Goal: Check status

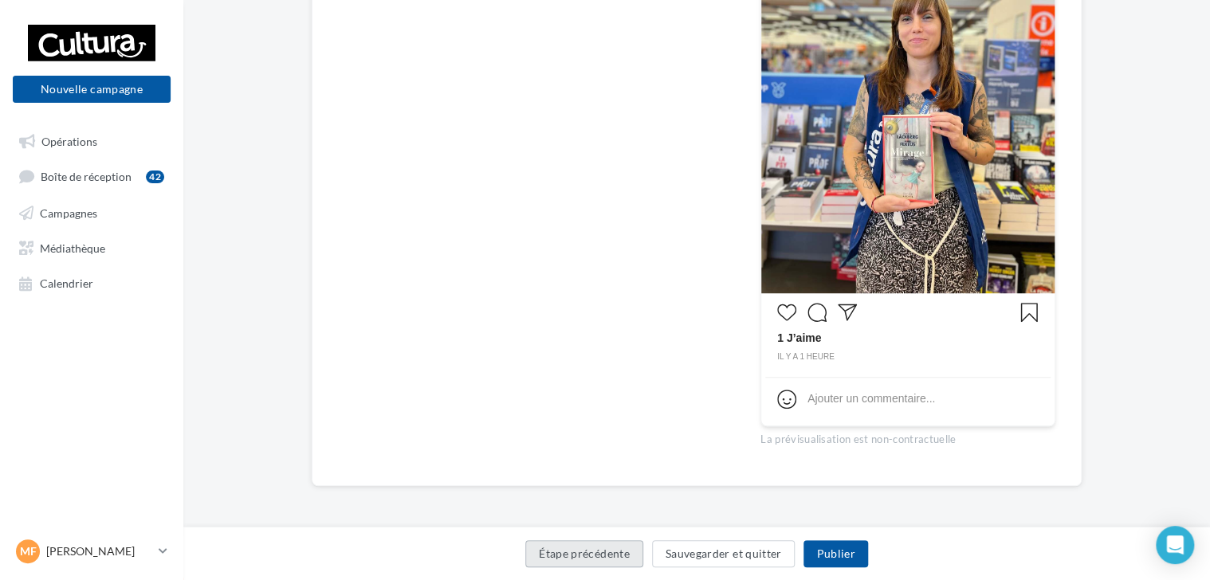
click at [596, 547] on button "Étape précédente" at bounding box center [584, 553] width 118 height 27
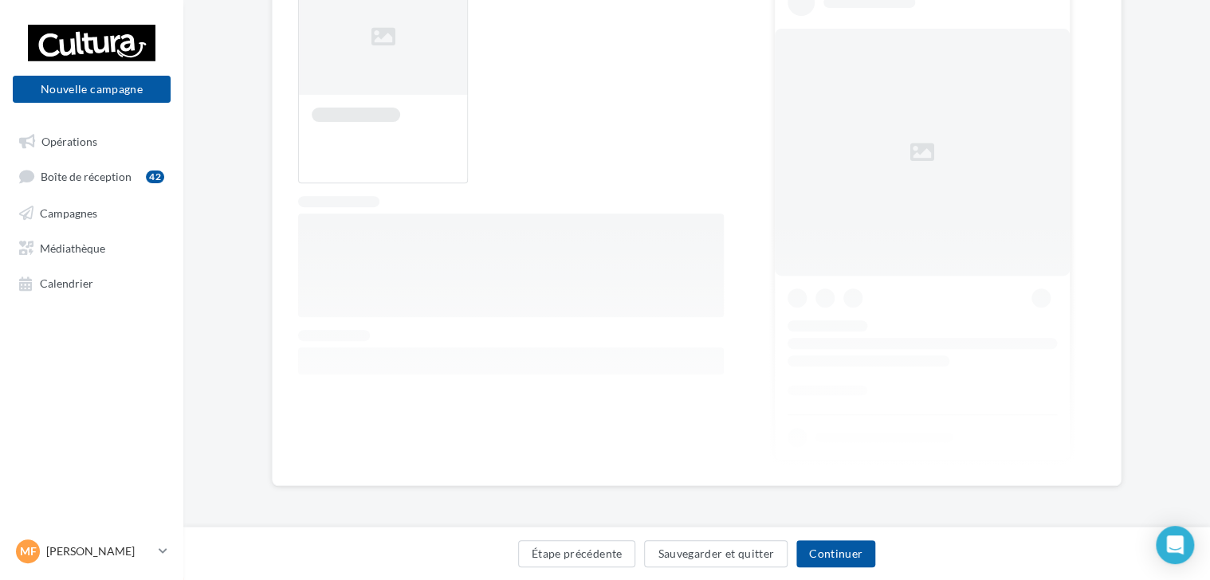
scroll to position [228, 0]
click at [596, 547] on button "Étape précédente" at bounding box center [577, 553] width 118 height 27
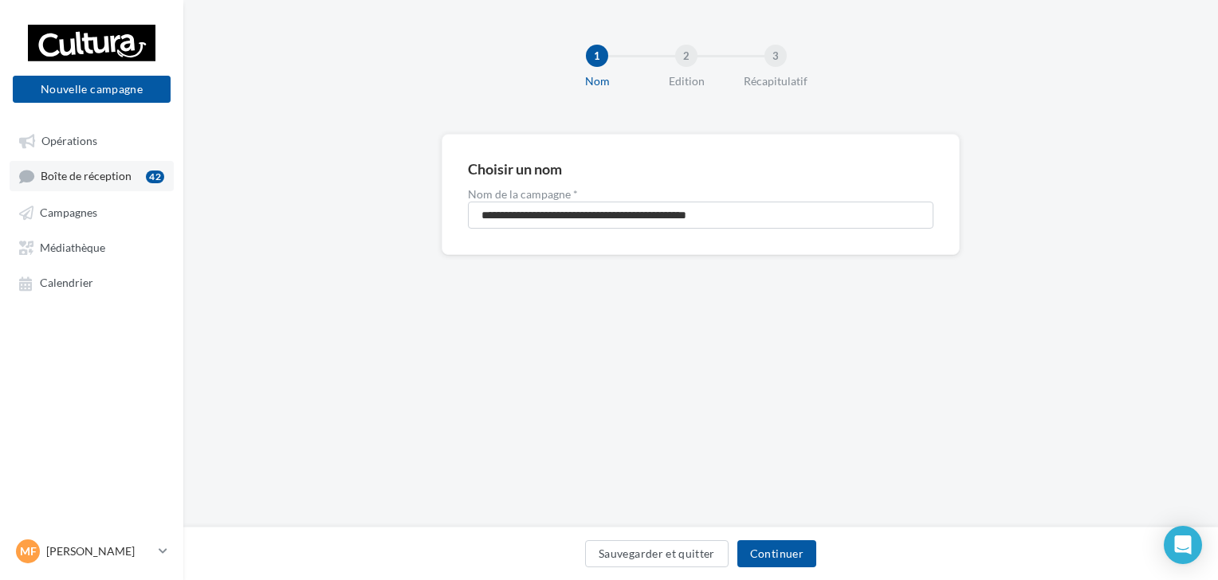
click at [131, 177] on link "Boîte de réception 42" at bounding box center [92, 175] width 164 height 29
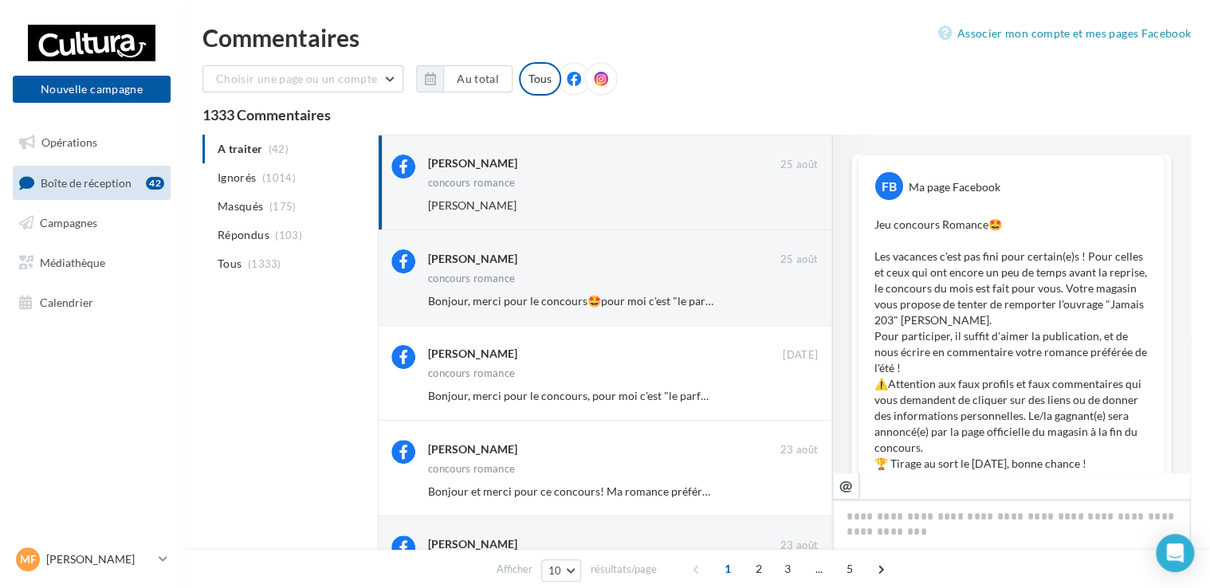
scroll to position [857, 0]
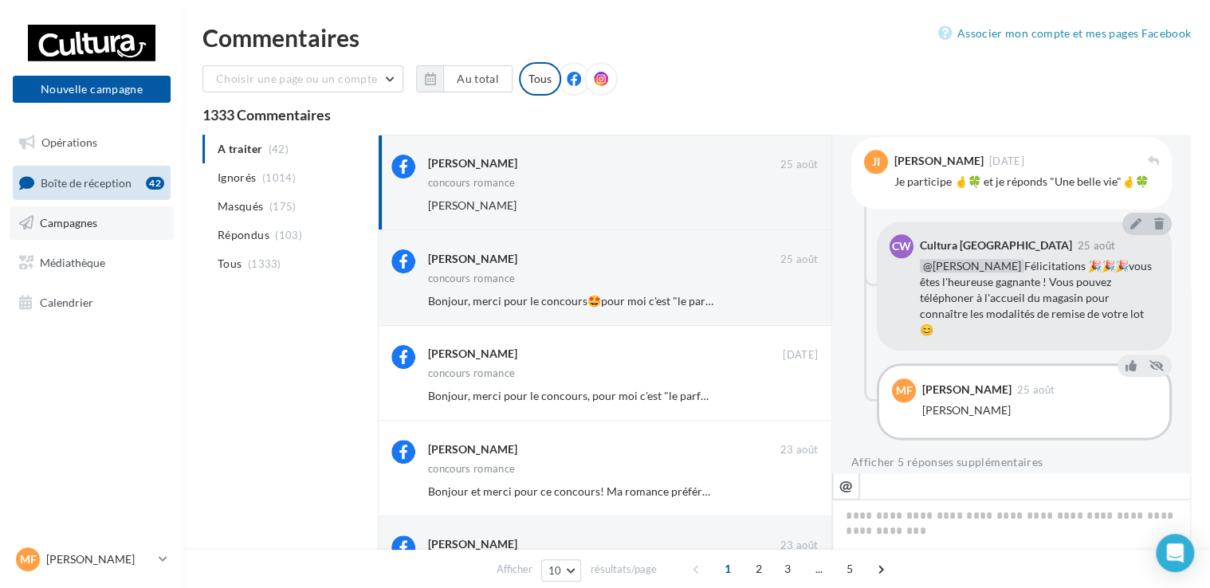
click at [96, 233] on link "Campagnes" at bounding box center [92, 222] width 164 height 33
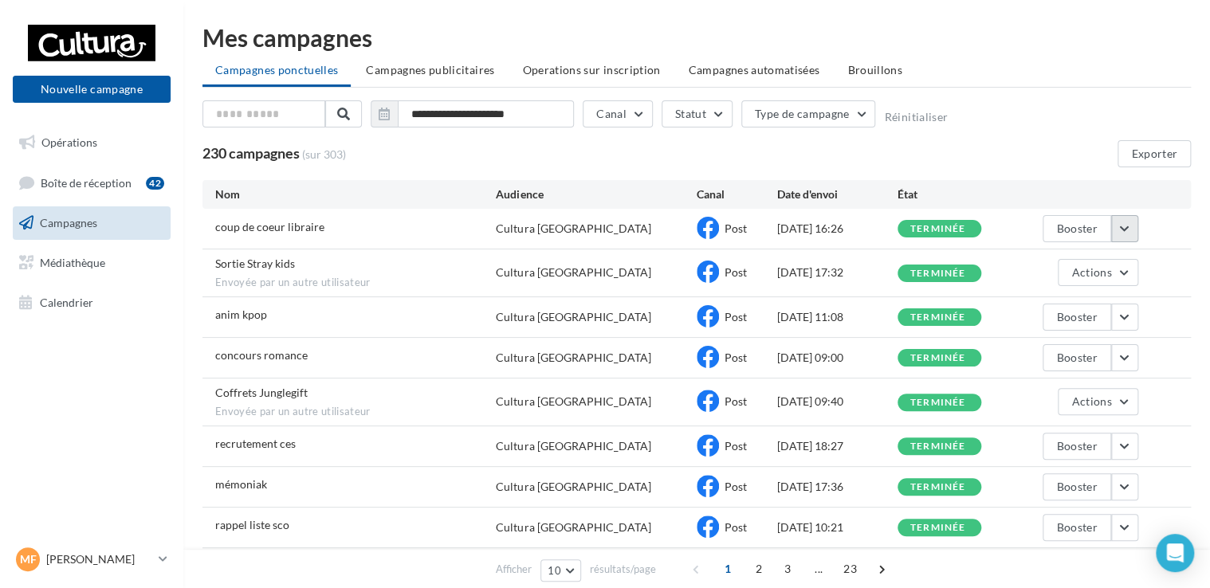
click at [1113, 218] on button "button" at bounding box center [1124, 228] width 27 height 27
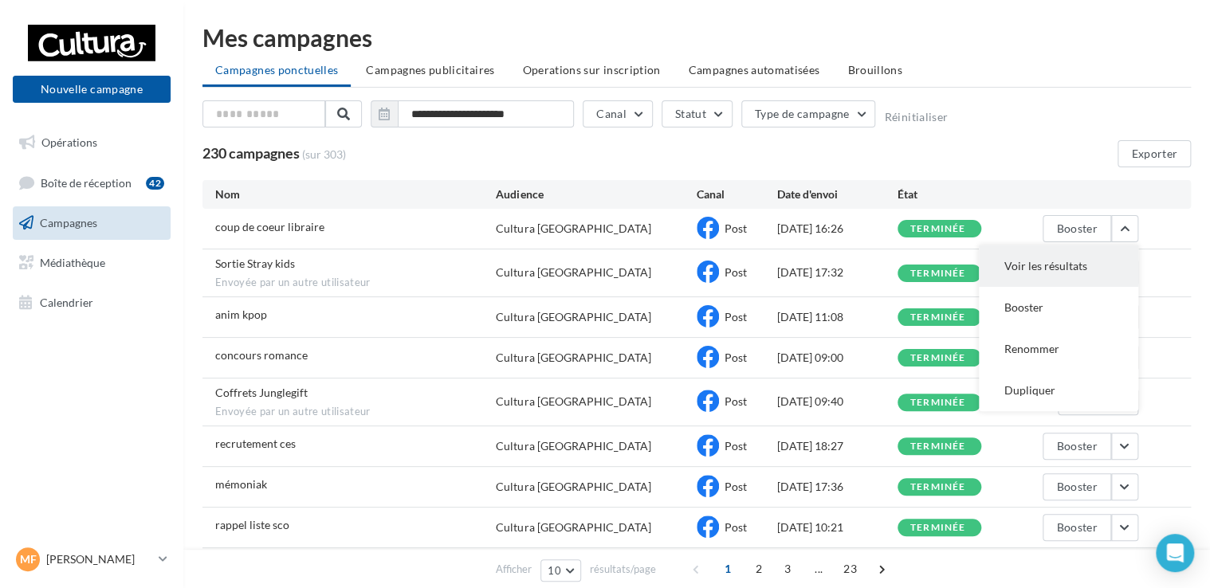
click at [1083, 250] on button "Voir les résultats" at bounding box center [1058, 265] width 159 height 41
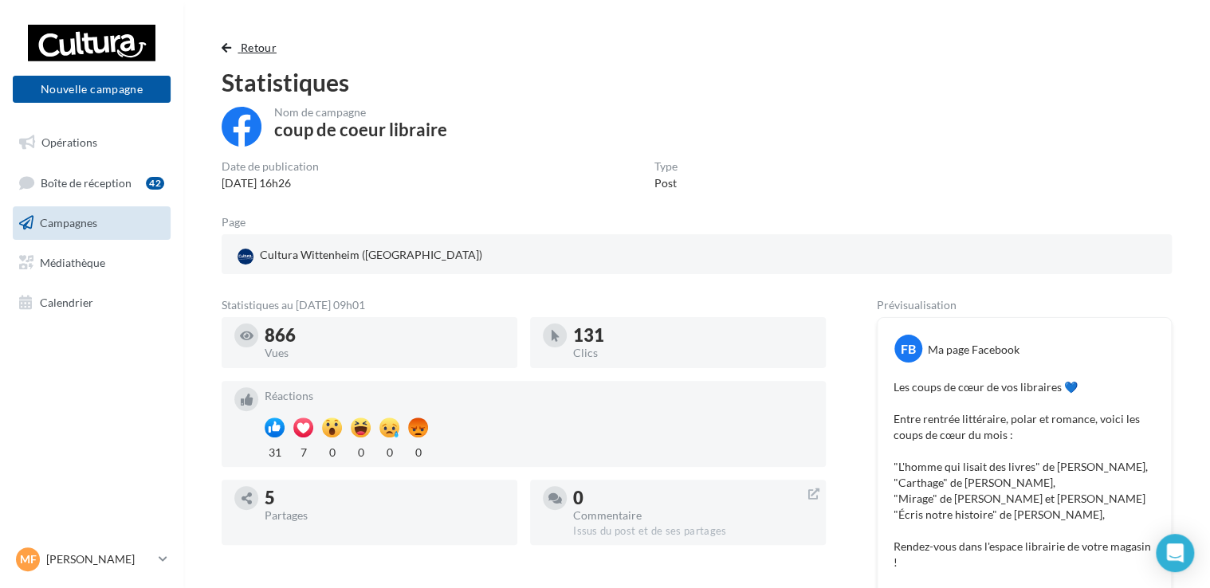
click at [237, 48] on button "Retour" at bounding box center [252, 47] width 61 height 19
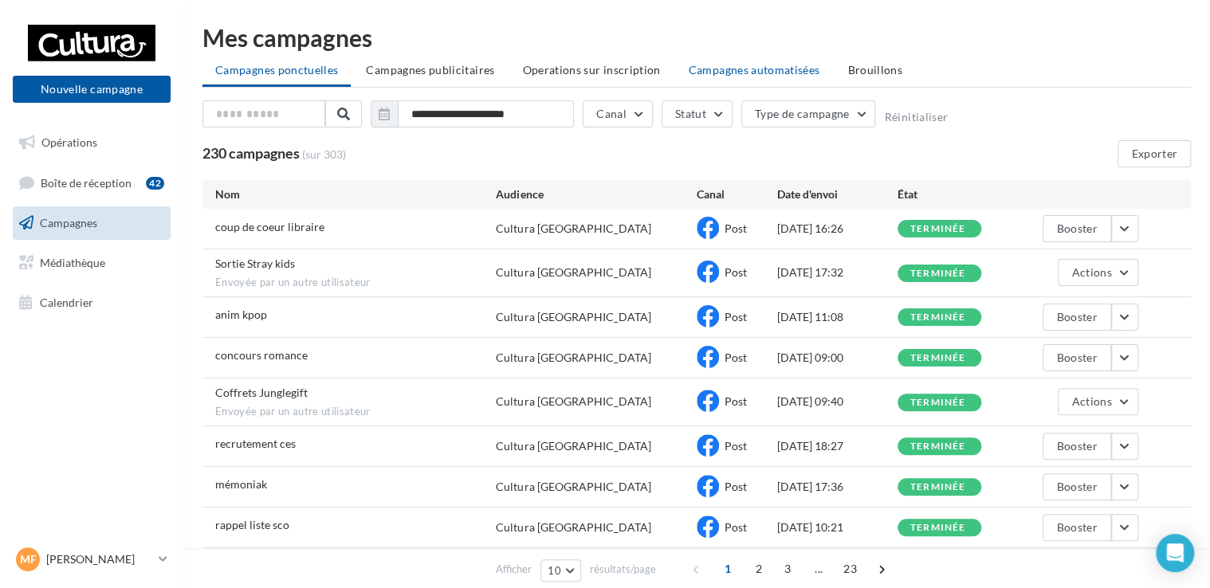
click at [735, 75] on span "Campagnes automatisées" at bounding box center [754, 70] width 131 height 14
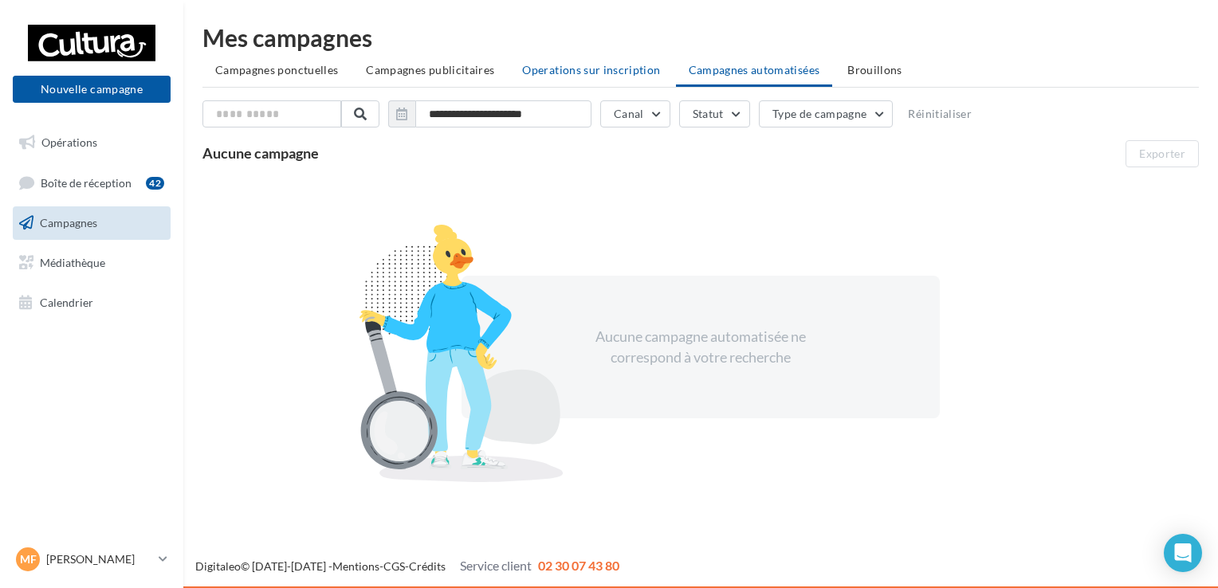
click at [561, 69] on span "Operations sur inscription" at bounding box center [591, 70] width 138 height 14
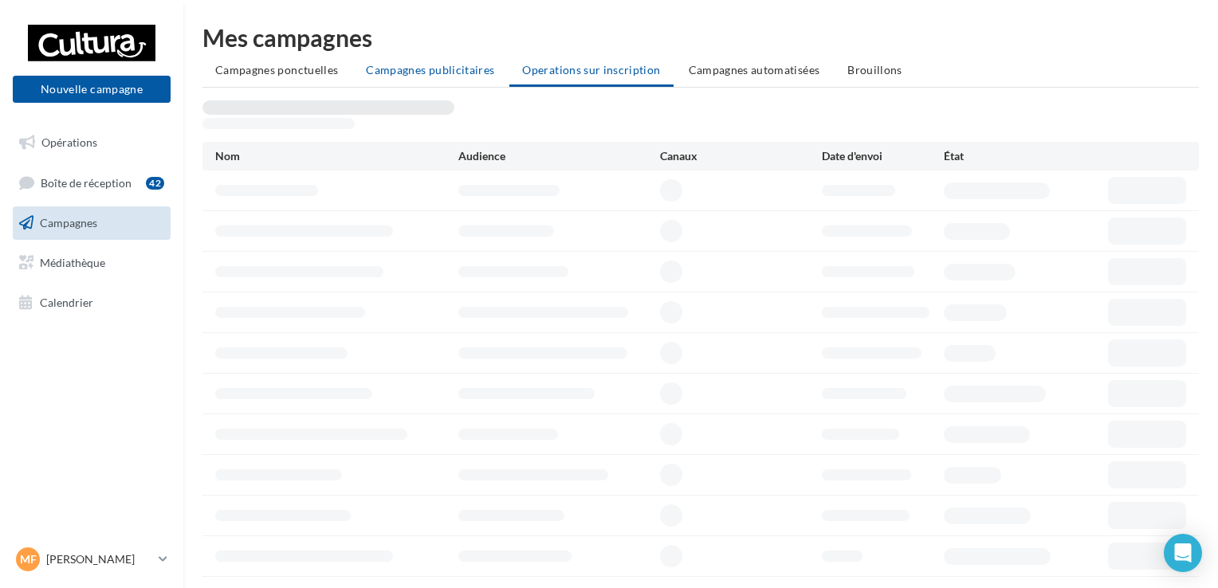
click at [422, 69] on span "Campagnes publicitaires" at bounding box center [430, 70] width 128 height 14
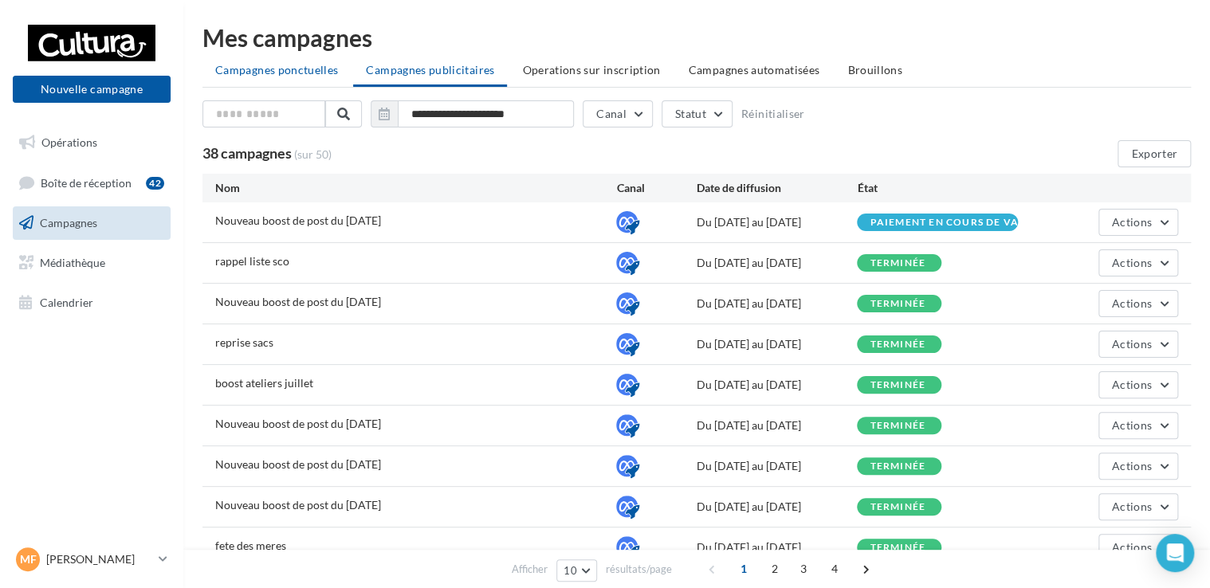
click at [301, 80] on li "Campagnes ponctuelles" at bounding box center [276, 70] width 148 height 29
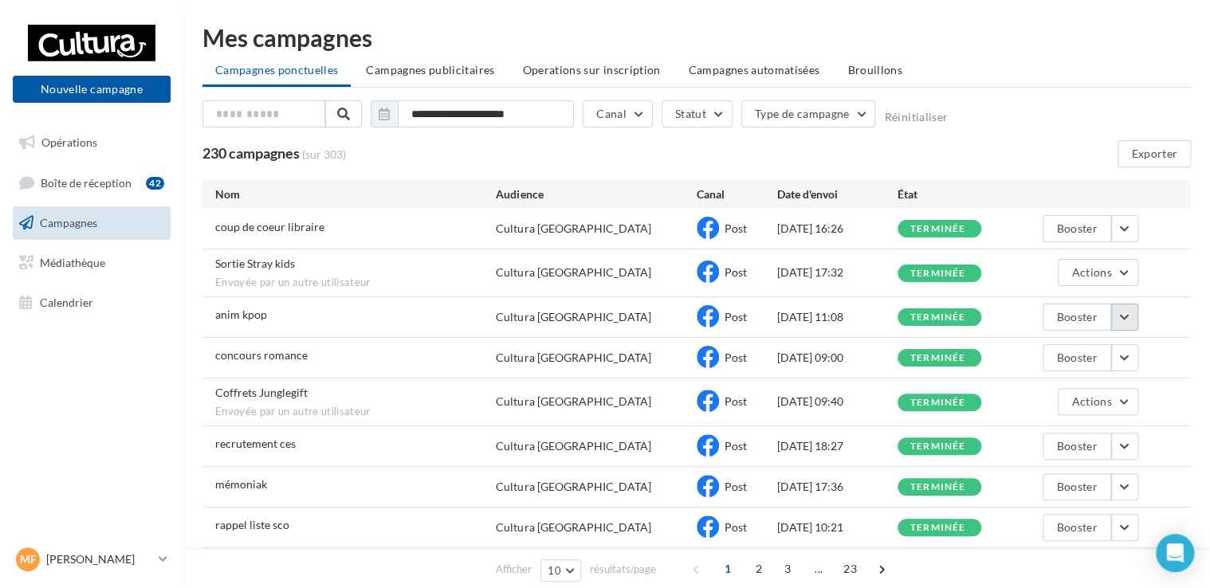
click at [1124, 316] on button "button" at bounding box center [1124, 317] width 27 height 27
click at [1088, 343] on button "Voir les résultats" at bounding box center [1058, 354] width 159 height 41
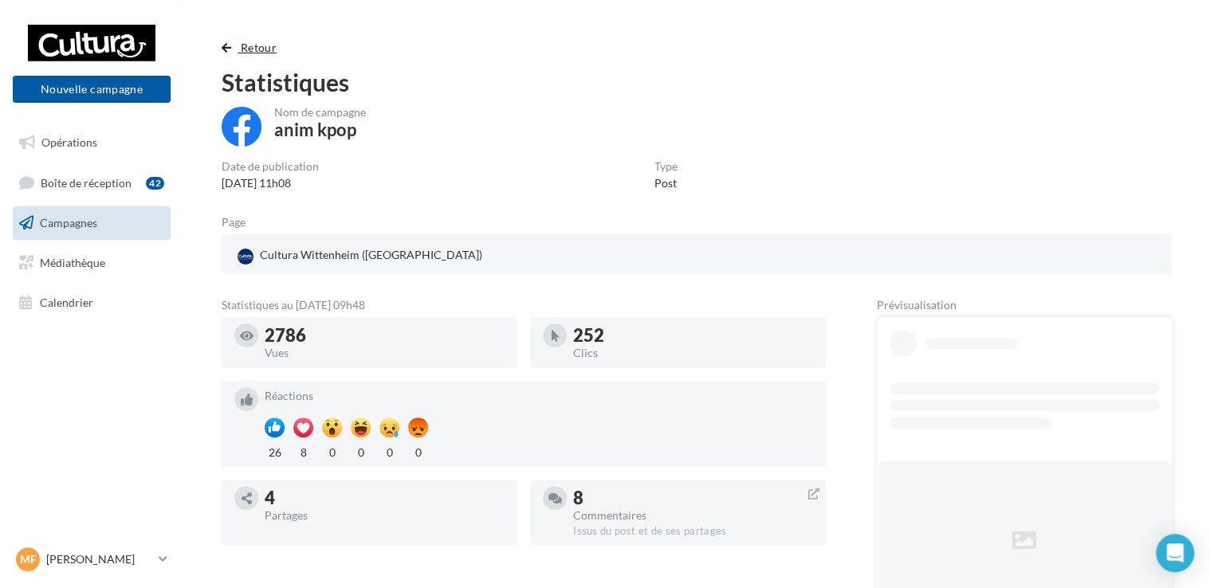
click at [265, 51] on span "Retour" at bounding box center [259, 48] width 36 height 14
